Goal: Task Accomplishment & Management: Use online tool/utility

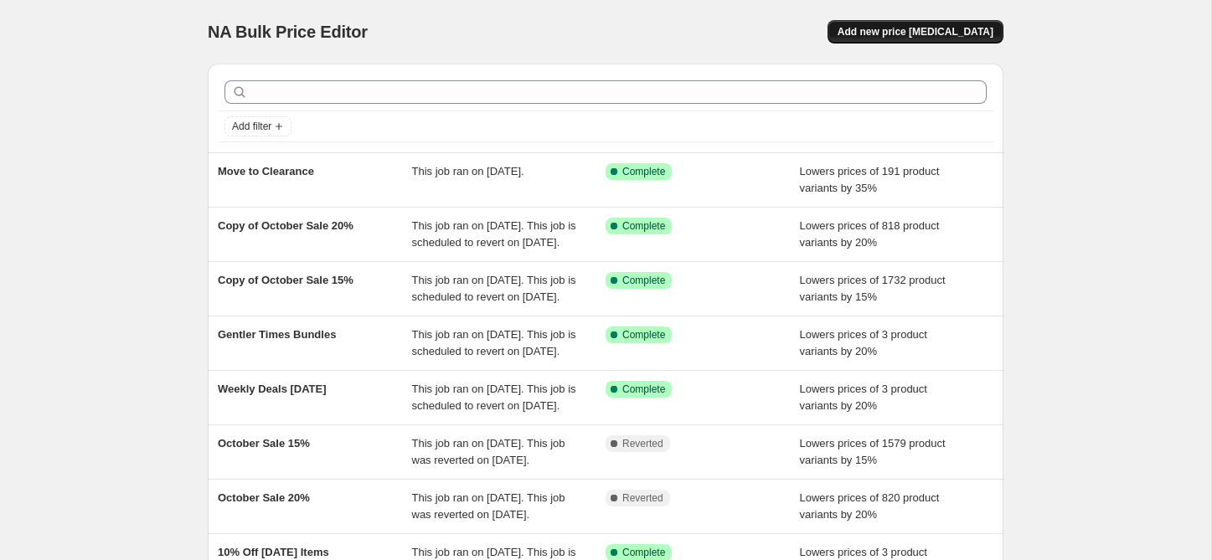
click at [899, 39] on button "Add new price [MEDICAL_DATA]" at bounding box center [915, 31] width 176 height 23
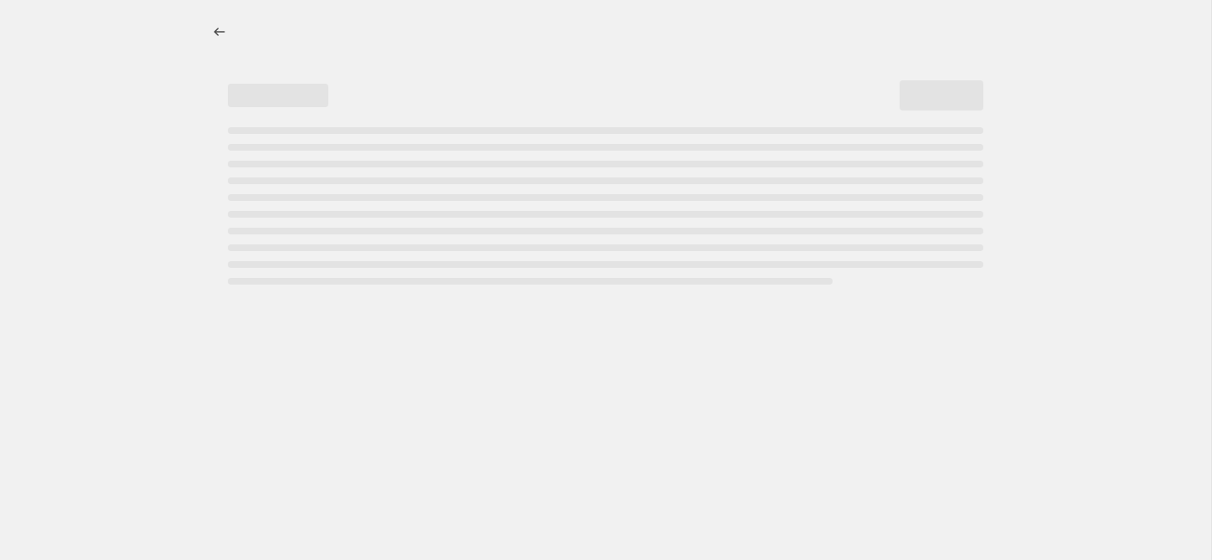
select select "percentage"
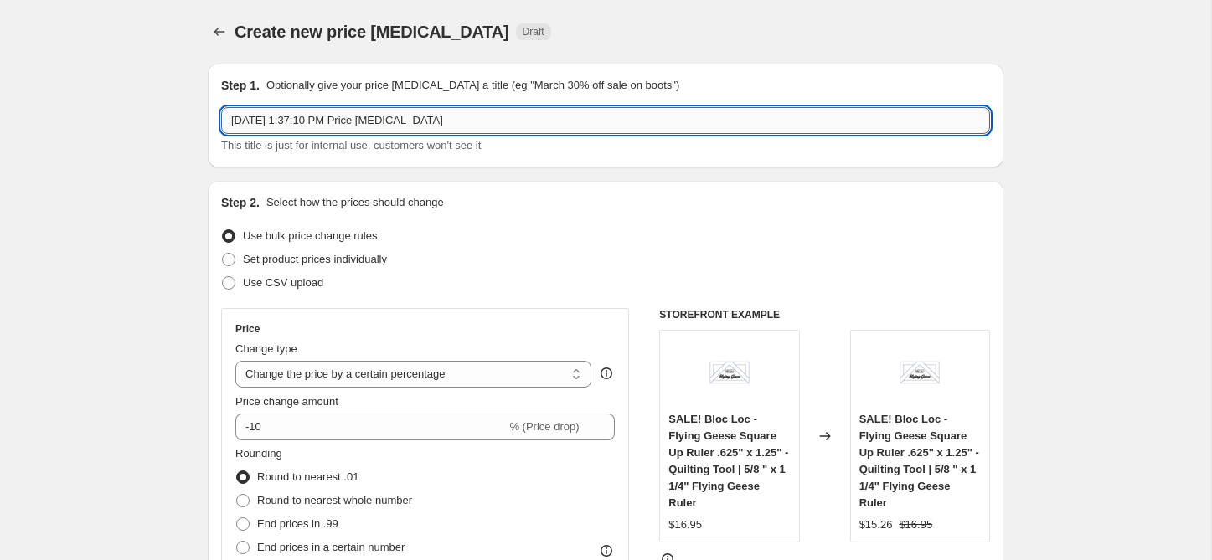
click at [308, 114] on input "[DATE] 1:37:10 PM Price [MEDICAL_DATA]" at bounding box center [605, 120] width 769 height 27
click at [308, 116] on input "[DATE] 1:37:10 PM Price [MEDICAL_DATA]" at bounding box center [605, 120] width 769 height 27
paste input "WB16102-RED"
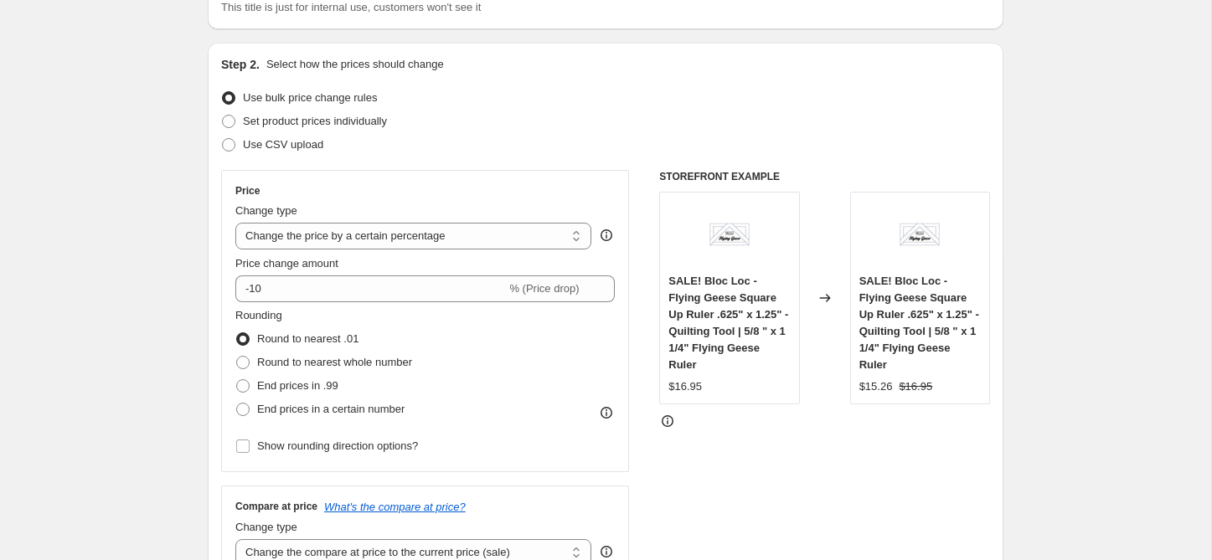
scroll to position [141, 0]
type input "WB16102-RED Add to October Sale"
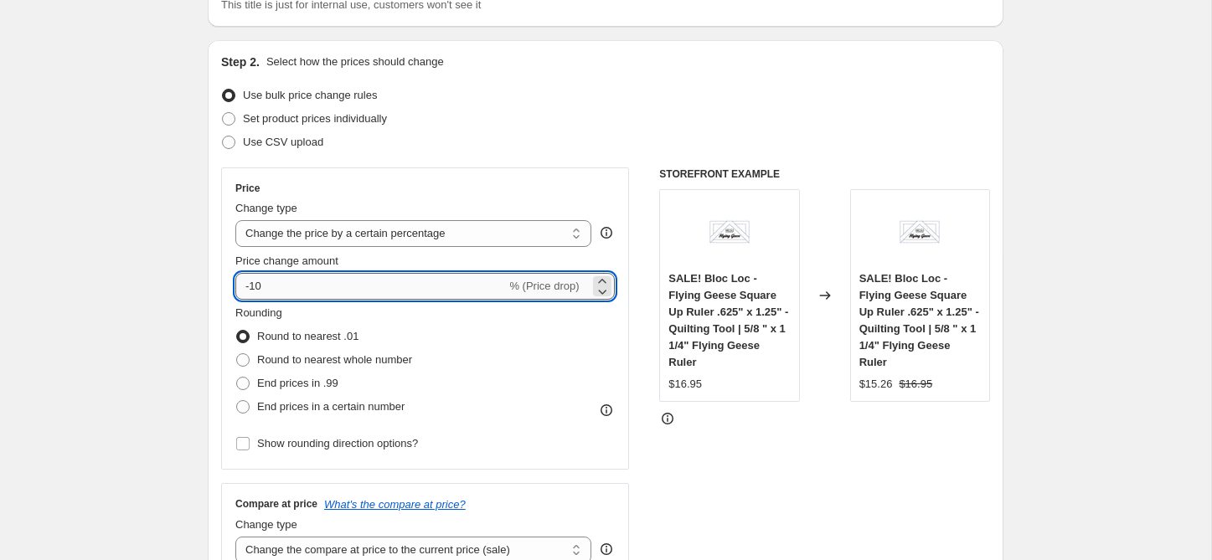
click at [315, 290] on input "-10" at bounding box center [370, 286] width 270 height 27
type input "-15"
click at [656, 109] on div "Set product prices individually" at bounding box center [605, 118] width 769 height 23
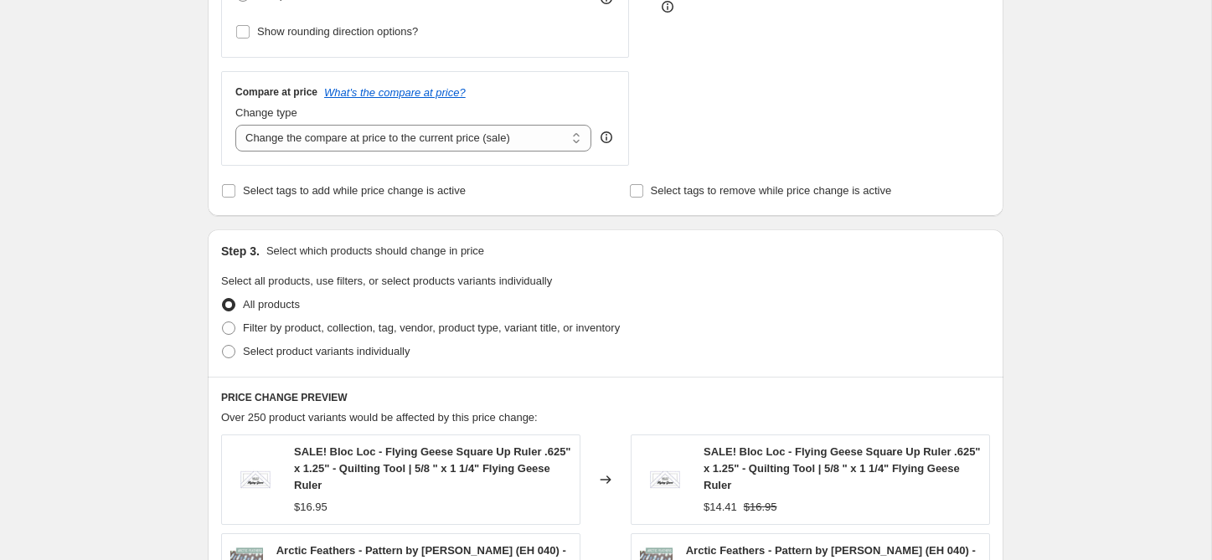
scroll to position [572, 0]
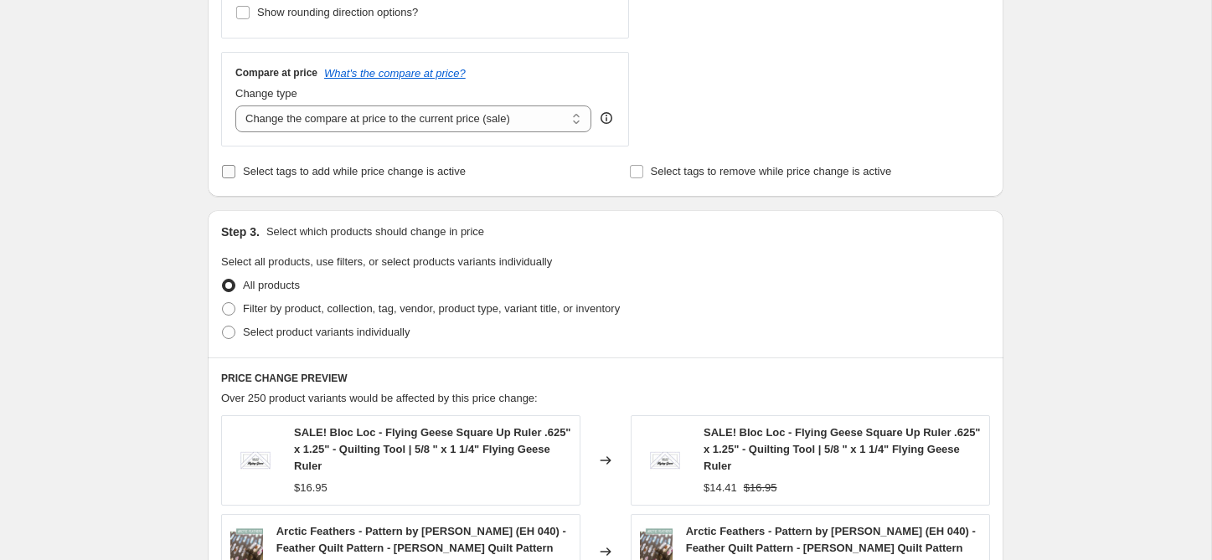
click at [319, 166] on span "Select tags to add while price change is active" at bounding box center [354, 171] width 223 height 13
click at [235, 166] on input "Select tags to add while price change is active" at bounding box center [228, 171] width 13 height 13
checkbox input "true"
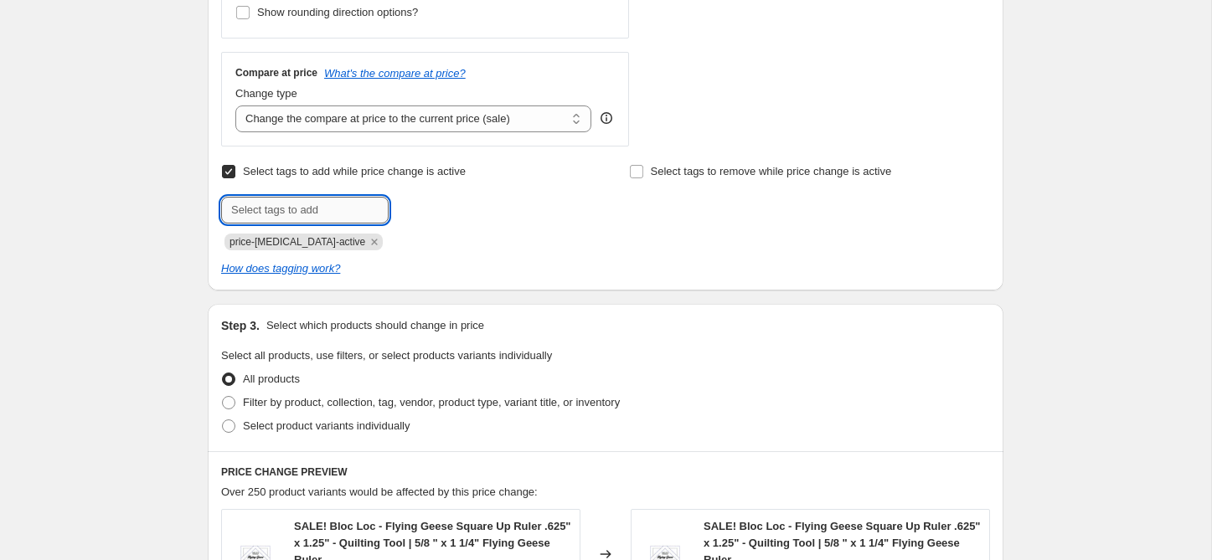
click at [307, 211] on input "text" at bounding box center [304, 210] width 167 height 27
type input "sale"
click at [425, 210] on span "sale" at bounding box center [434, 209] width 19 height 12
click at [338, 216] on input "text" at bounding box center [304, 210] width 167 height 27
type input "October Sale"
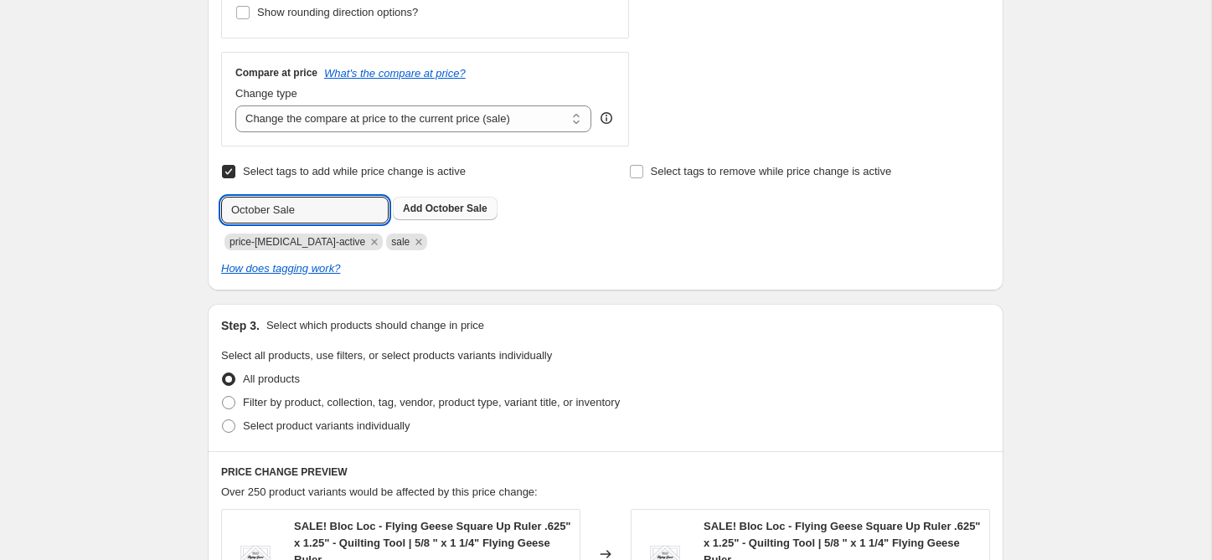
drag, startPoint x: 438, startPoint y: 206, endPoint x: 426, endPoint y: 226, distance: 23.3
click at [438, 206] on span "October Sale" at bounding box center [456, 209] width 62 height 12
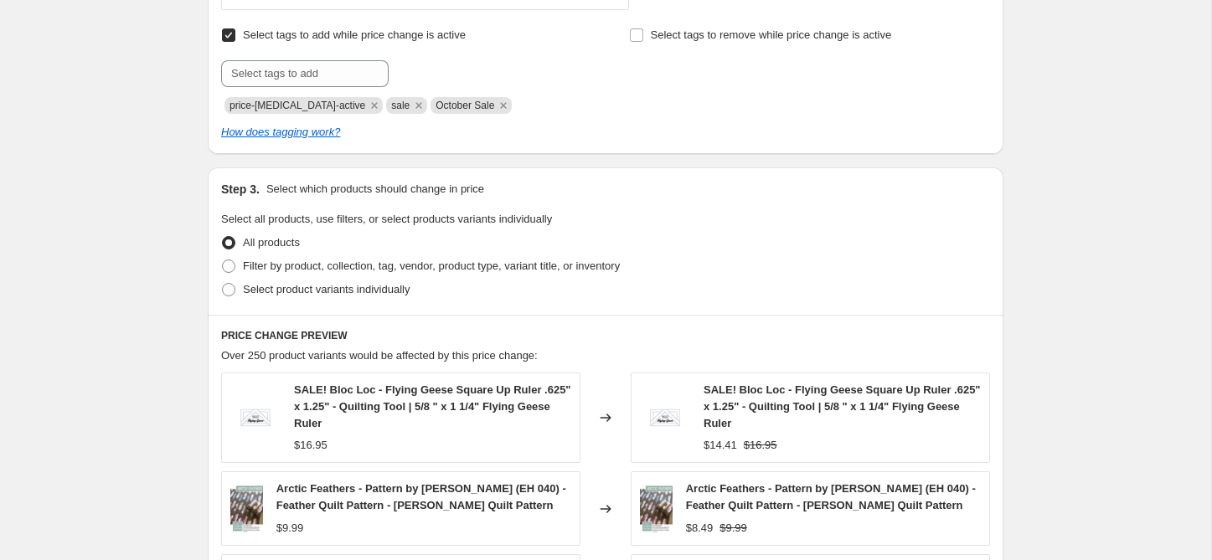
scroll to position [709, 0]
click at [316, 267] on span "Filter by product, collection, tag, vendor, product type, variant title, or inv…" at bounding box center [431, 265] width 377 height 13
click at [223, 260] on input "Filter by product, collection, tag, vendor, product type, variant title, or inv…" at bounding box center [222, 259] width 1 height 1
radio input "true"
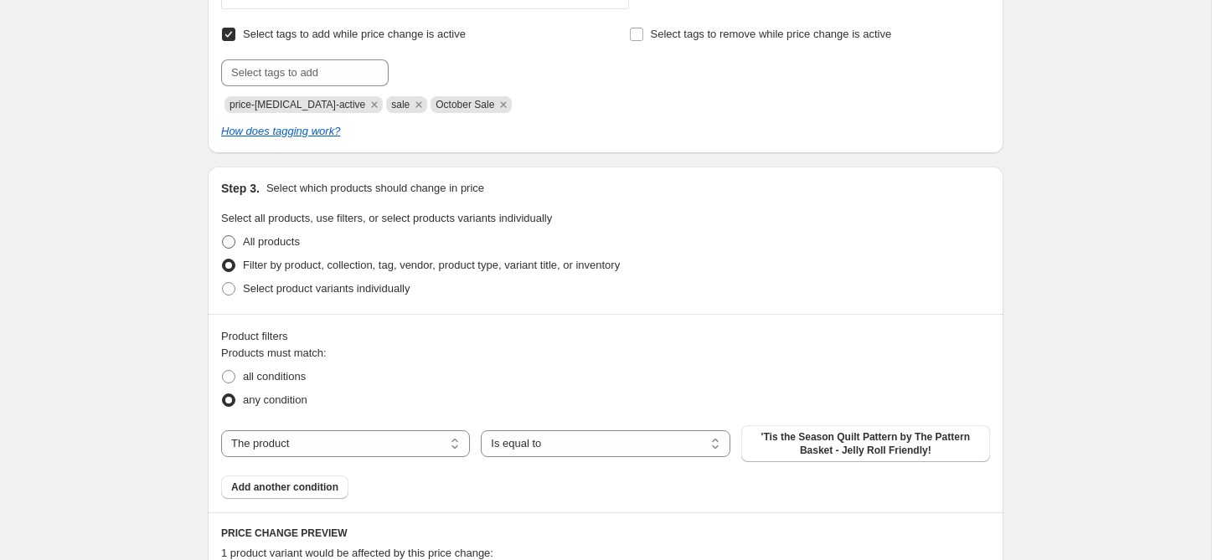
click at [300, 245] on span "All products" at bounding box center [271, 241] width 57 height 13
click at [223, 236] on input "All products" at bounding box center [222, 235] width 1 height 1
radio input "true"
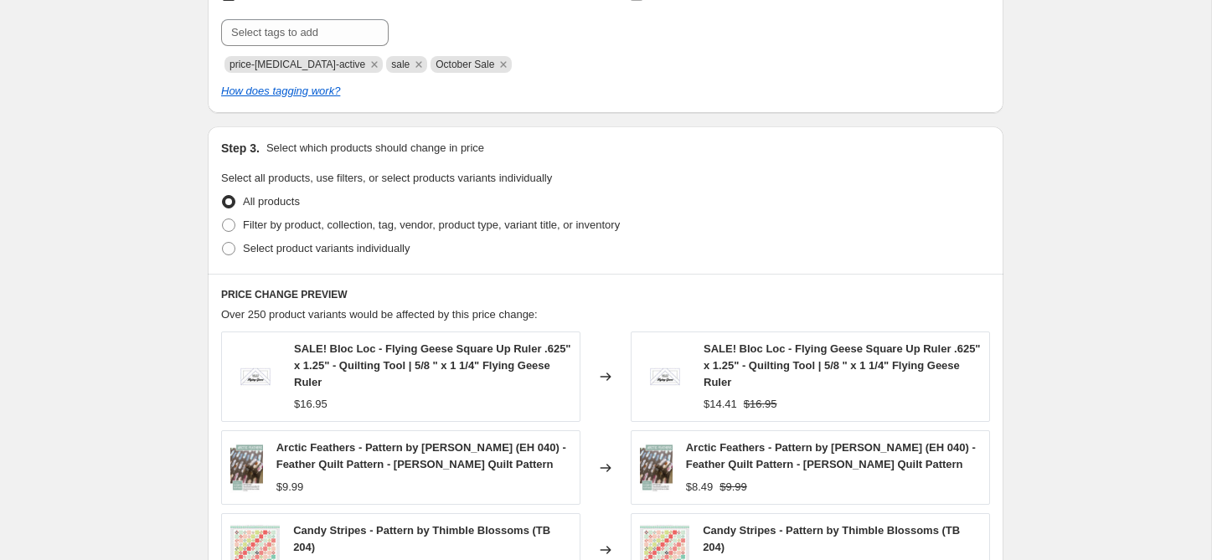
scroll to position [759, 0]
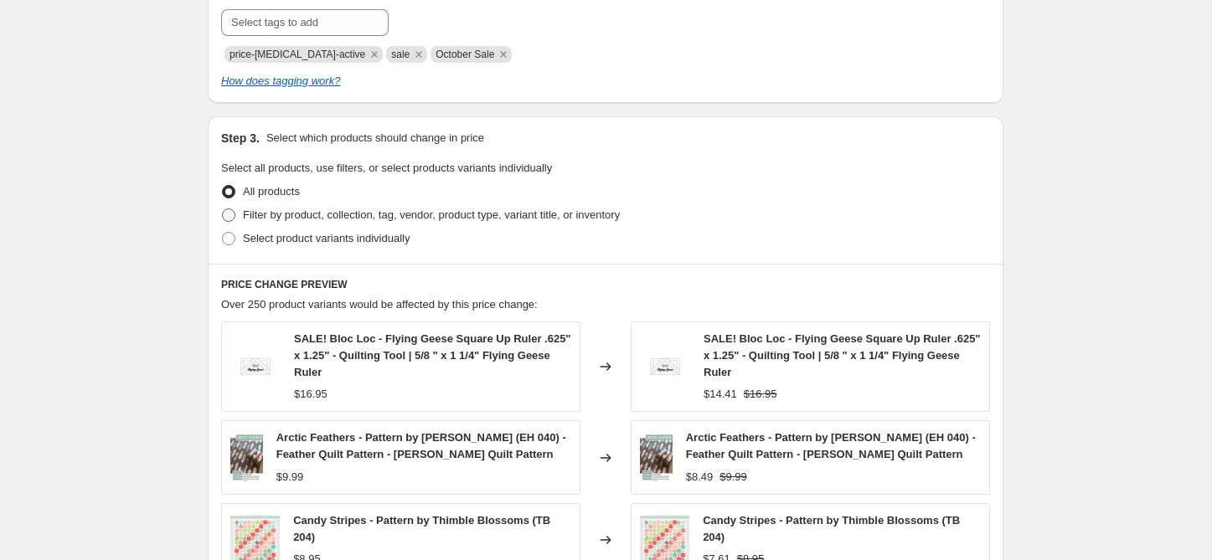
drag, startPoint x: 354, startPoint y: 210, endPoint x: 370, endPoint y: 214, distance: 16.3
click at [354, 210] on span "Filter by product, collection, tag, vendor, product type, variant title, or inv…" at bounding box center [431, 214] width 377 height 13
click at [223, 209] on input "Filter by product, collection, tag, vendor, product type, variant title, or inv…" at bounding box center [222, 208] width 1 height 1
radio input "true"
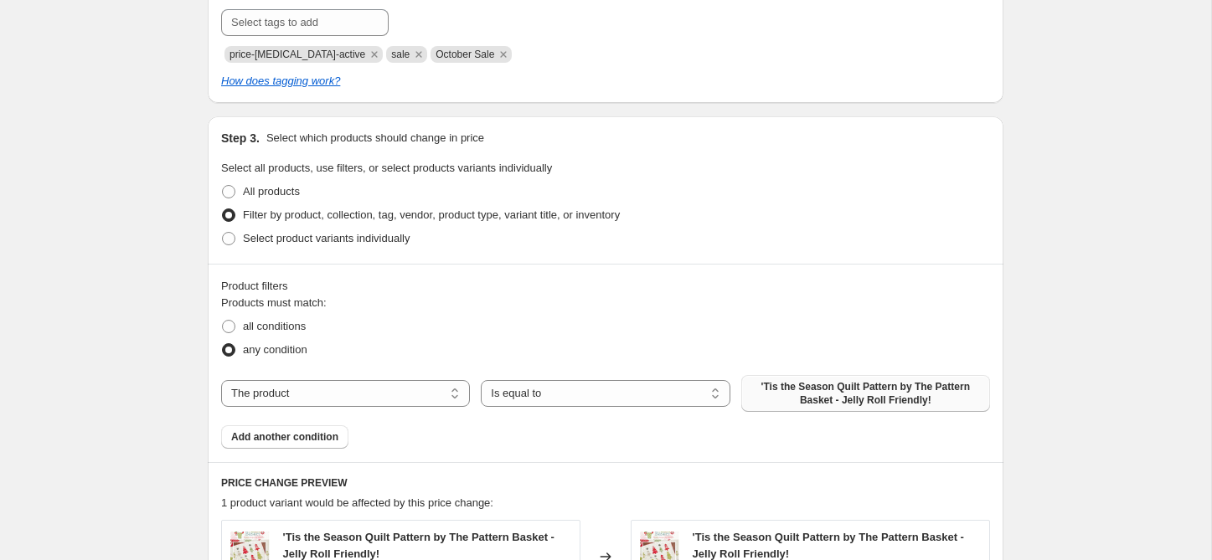
click at [835, 392] on span "'Tis the Season Quilt Pattern by The Pattern Basket - Jelly Roll Friendly!" at bounding box center [865, 393] width 229 height 27
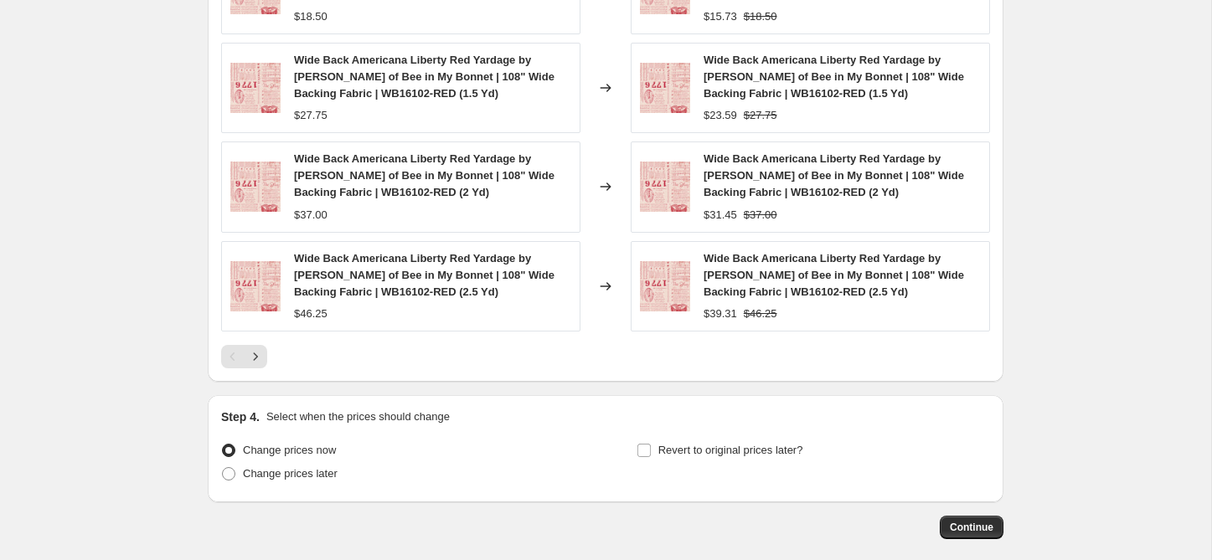
scroll to position [1530, 0]
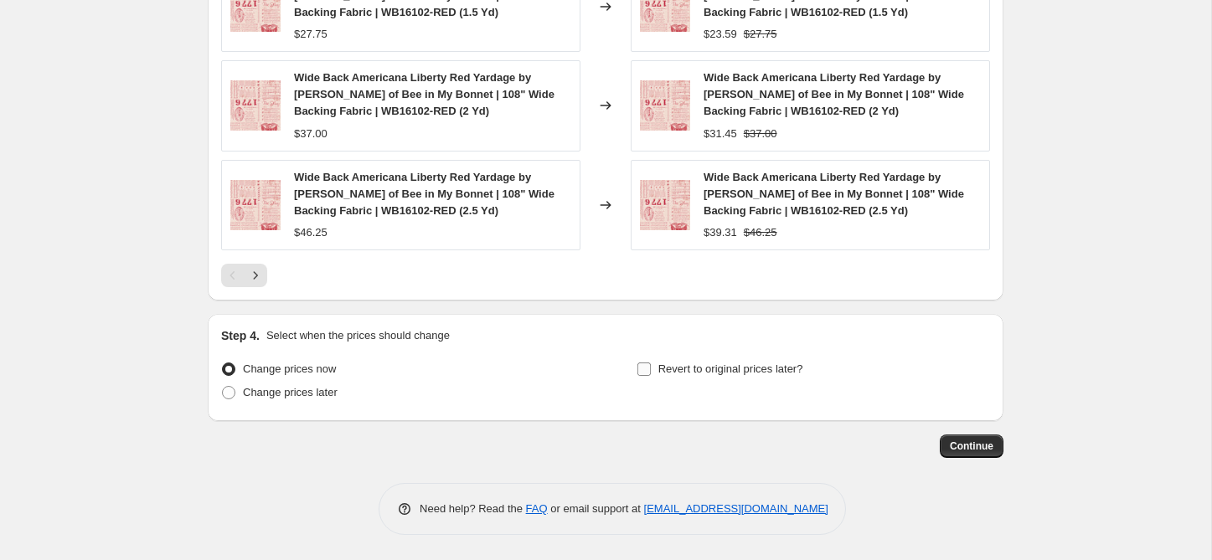
click at [638, 368] on input "Revert to original prices later?" at bounding box center [643, 369] width 13 height 13
checkbox input "true"
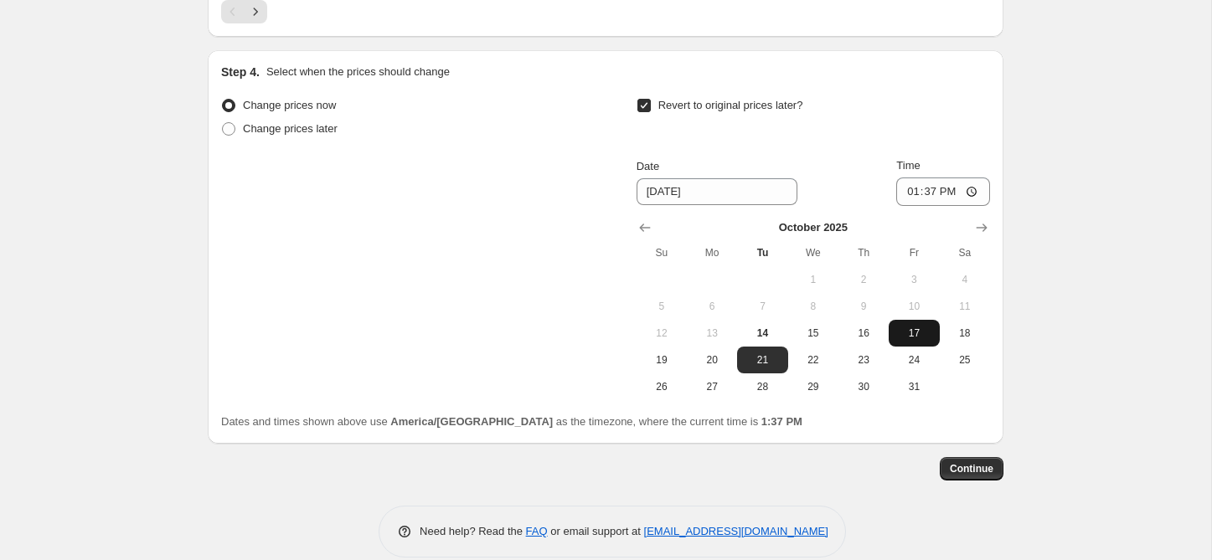
scroll to position [1816, 0]
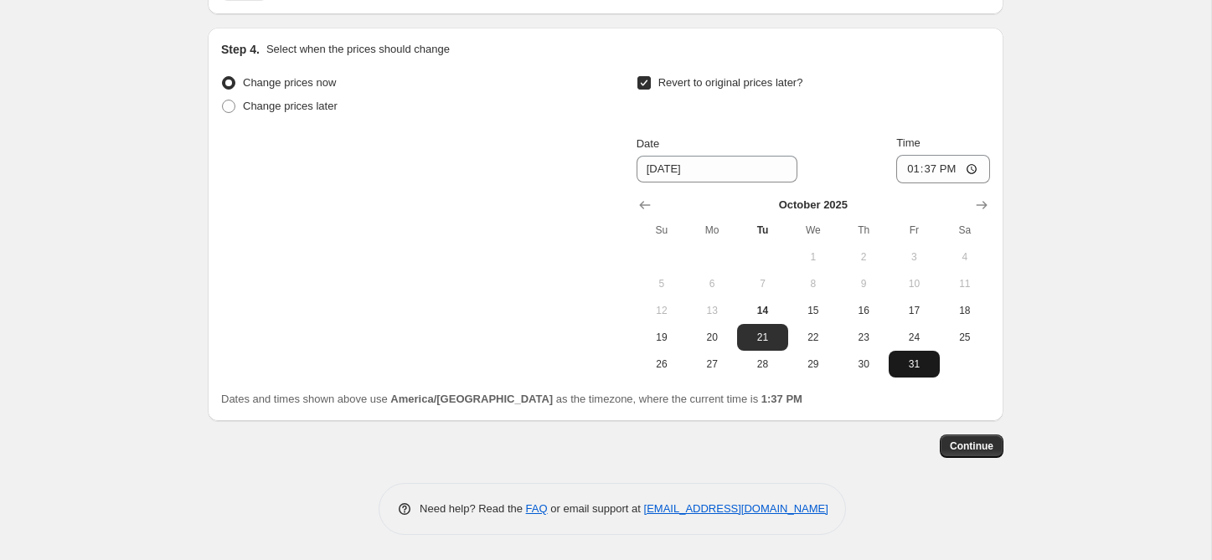
click at [915, 362] on span "31" at bounding box center [913, 364] width 37 height 13
type input "[DATE]"
click at [908, 166] on input "13:37" at bounding box center [943, 169] width 94 height 28
type input "23:59"
click at [980, 449] on span "Continue" at bounding box center [971, 446] width 44 height 13
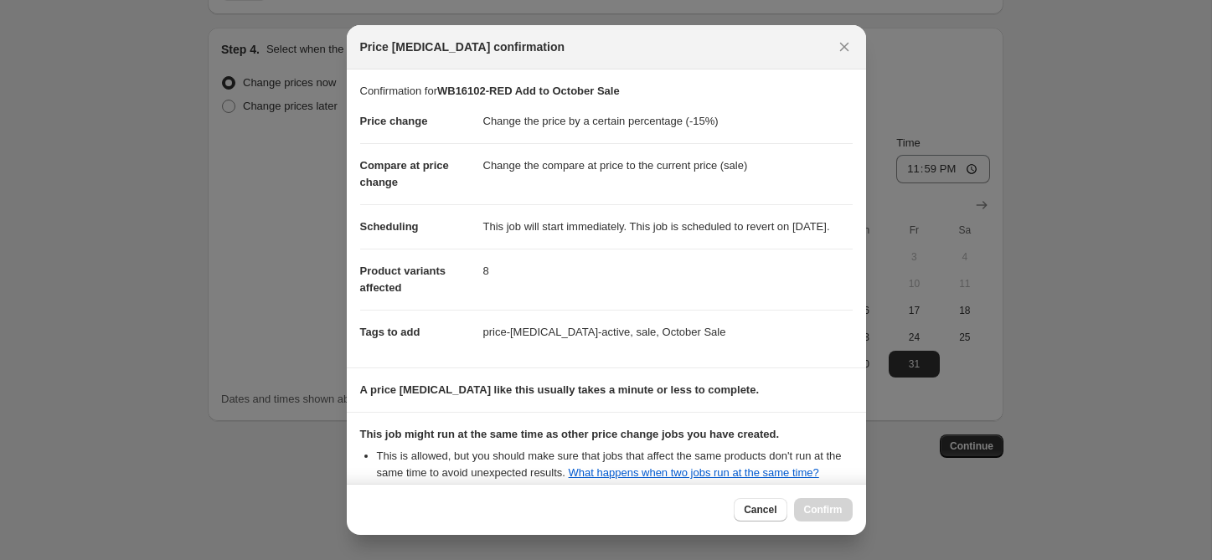
scroll to position [223, 0]
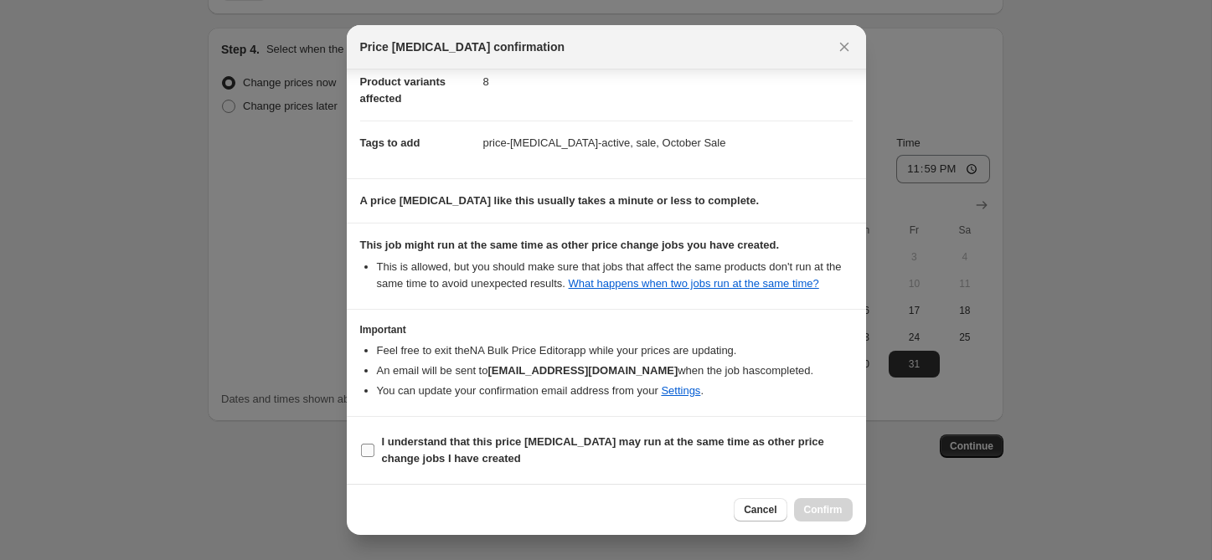
drag, startPoint x: 429, startPoint y: 455, endPoint x: 454, endPoint y: 455, distance: 25.1
click at [429, 455] on b "I understand that this price [MEDICAL_DATA] may run at the same time as other p…" at bounding box center [603, 449] width 442 height 29
click at [374, 455] on input "I understand that this price [MEDICAL_DATA] may run at the same time as other p…" at bounding box center [367, 450] width 13 height 13
checkbox input "true"
click at [822, 510] on span "Confirm" at bounding box center [823, 509] width 39 height 13
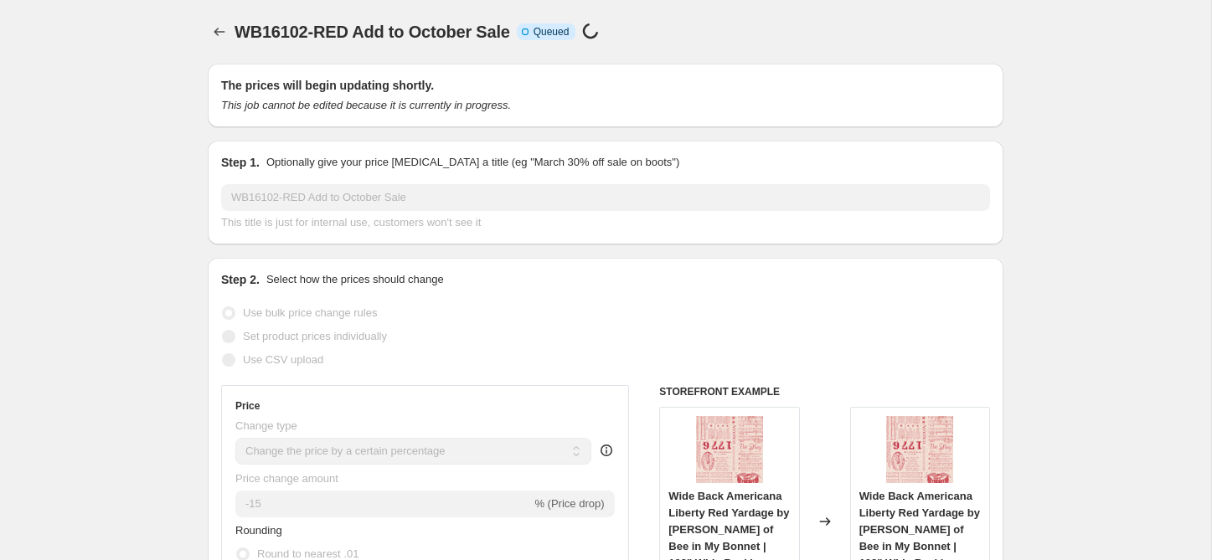
select select "percentage"
